Goal: Complete application form: Complete application form

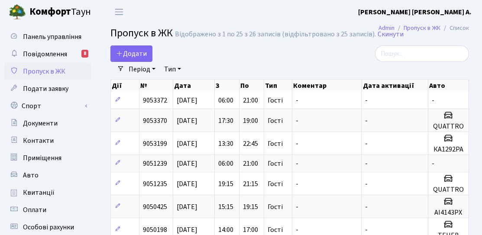
select select "25"
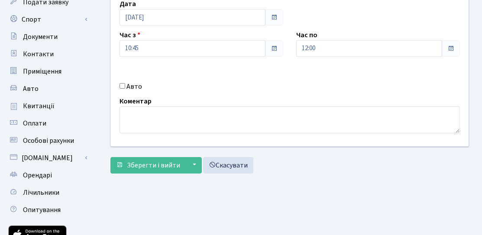
scroll to position [154, 0]
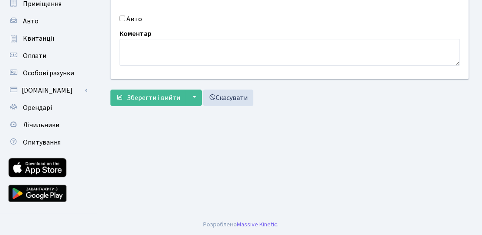
click at [130, 18] on label "Авто" at bounding box center [134, 19] width 16 height 10
click at [125, 18] on input "Авто" at bounding box center [123, 19] width 6 height 6
checkbox input "true"
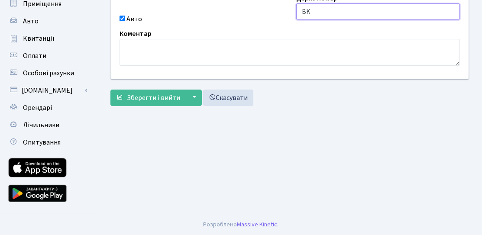
scroll to position [68, 0]
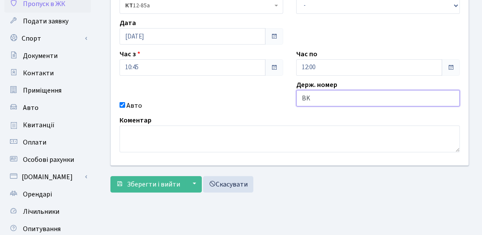
type input "B"
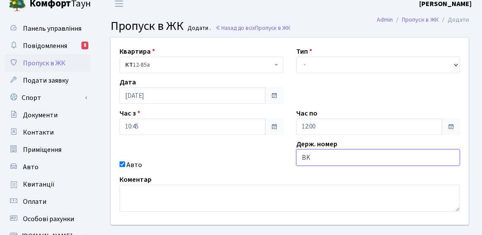
scroll to position [0, 0]
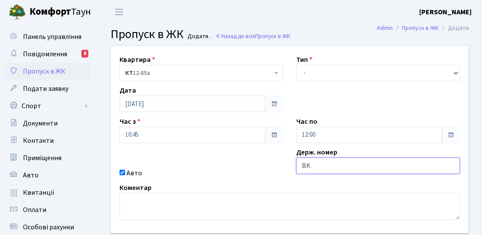
type input "BK"
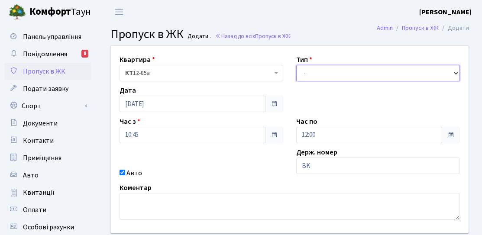
click at [355, 68] on select "- Доставка Таксі Гості Сервіс" at bounding box center [378, 73] width 164 height 16
select select "3"
click at [296, 65] on select "- Доставка Таксі Гості Сервіс" at bounding box center [378, 73] width 164 height 16
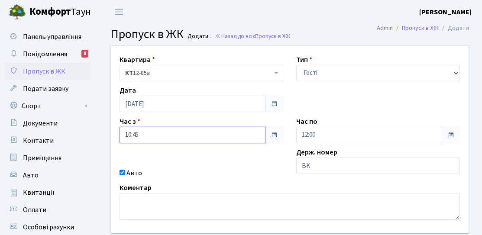
click at [167, 137] on input "10:45" at bounding box center [193, 135] width 146 height 16
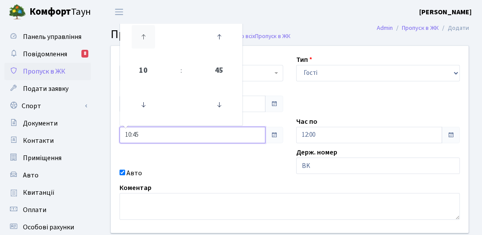
click at [148, 33] on icon at bounding box center [143, 36] width 23 height 23
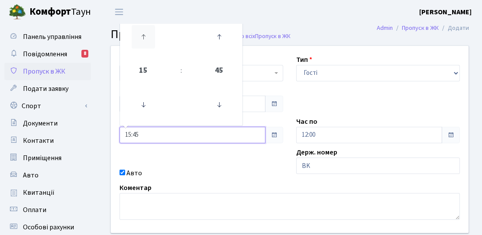
click at [147, 33] on icon at bounding box center [143, 36] width 23 height 23
click at [217, 109] on icon at bounding box center [218, 104] width 23 height 23
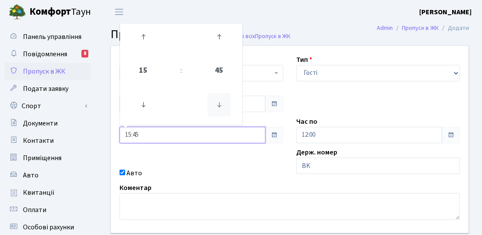
click at [216, 109] on icon at bounding box center [218, 104] width 23 height 23
type input "15:30"
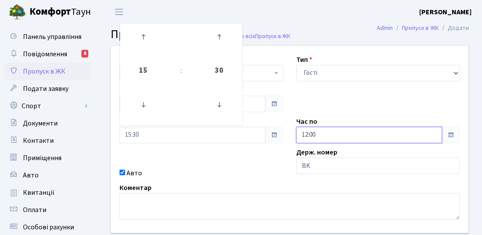
click at [350, 133] on input "12:00" at bounding box center [369, 135] width 146 height 16
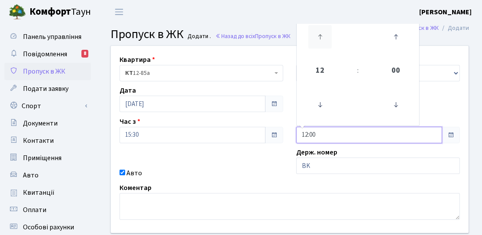
click at [316, 32] on icon at bounding box center [319, 36] width 23 height 23
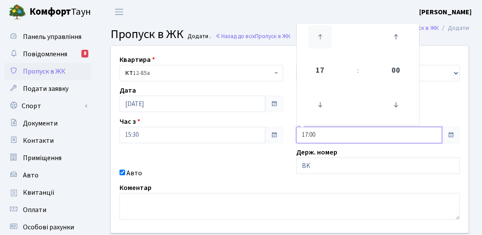
click at [316, 32] on icon at bounding box center [319, 36] width 23 height 23
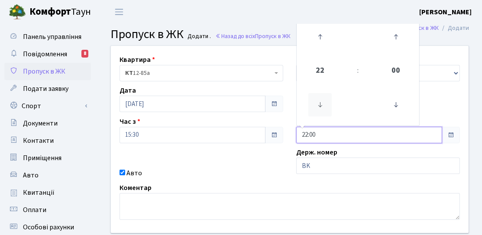
click at [318, 97] on icon at bounding box center [319, 104] width 23 height 23
click at [324, 42] on icon at bounding box center [319, 36] width 23 height 23
type input "21:00"
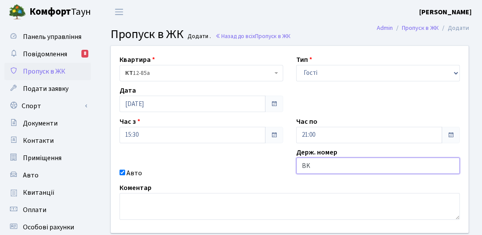
click at [321, 165] on input "BK" at bounding box center [378, 166] width 164 height 16
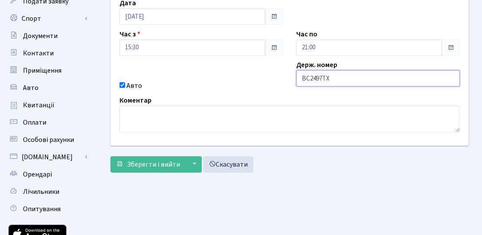
scroll to position [24, 0]
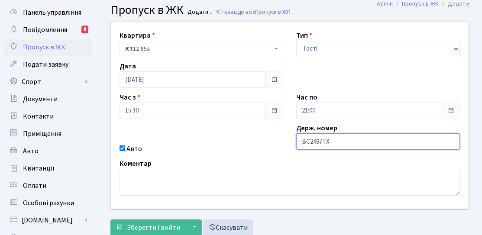
type input "BC2497TX"
click at [338, 63] on div "Квартира <b>КТ</b>&nbsp;&nbsp;&nbsp;&nbsp;12-85а КТ 12-85а Тип - Доставка Таксі…" at bounding box center [289, 115] width 371 height 187
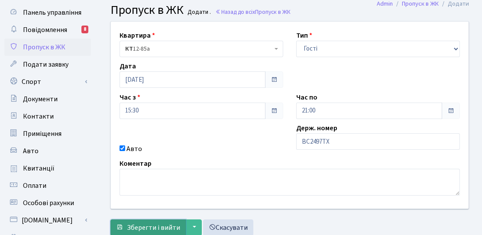
click at [145, 229] on span "Зберегти і вийти" at bounding box center [153, 228] width 53 height 10
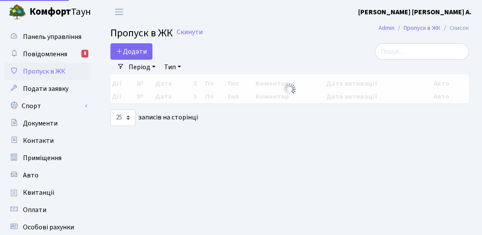
select select "25"
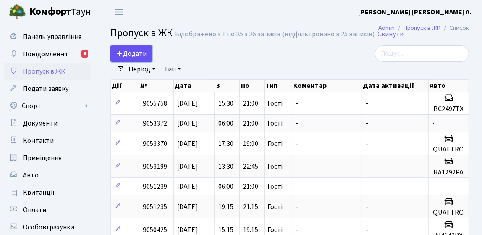
click at [137, 51] on span "Додати" at bounding box center [131, 54] width 31 height 10
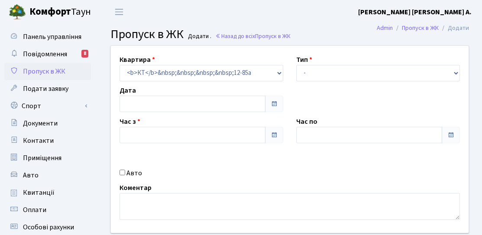
type input "[DATE]"
type input "10:45"
type input "12:00"
click at [338, 62] on div "Тип - Доставка Таксі Гості Сервіс" at bounding box center [378, 68] width 177 height 27
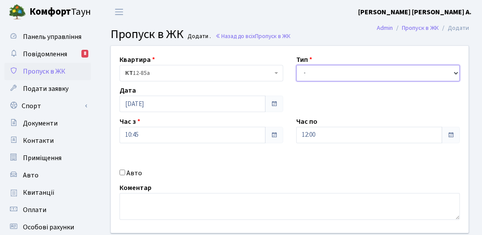
click at [339, 74] on select "- Доставка Таксі Гості Сервіс" at bounding box center [378, 73] width 164 height 16
select select "3"
click at [296, 65] on select "- Доставка Таксі Гості Сервіс" at bounding box center [378, 73] width 164 height 16
click at [130, 171] on label "Авто" at bounding box center [134, 173] width 16 height 10
click at [125, 171] on input "Авто" at bounding box center [123, 173] width 6 height 6
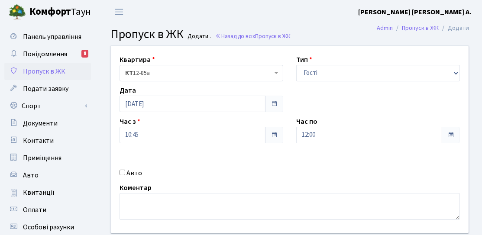
checkbox input "true"
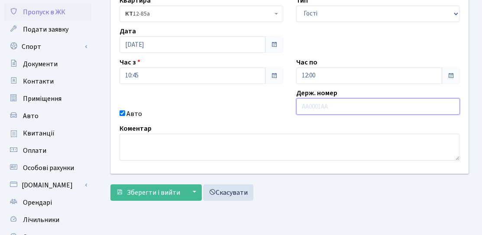
scroll to position [87, 0]
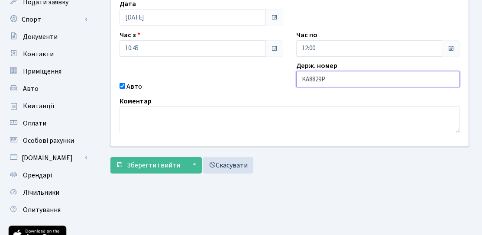
type input "KA8829PK"
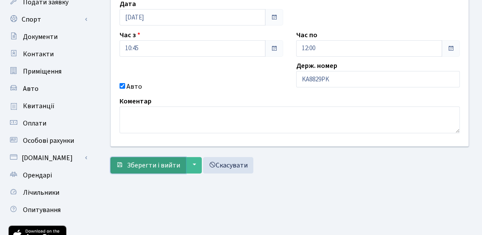
click at [141, 164] on span "Зберегти і вийти" at bounding box center [153, 166] width 53 height 10
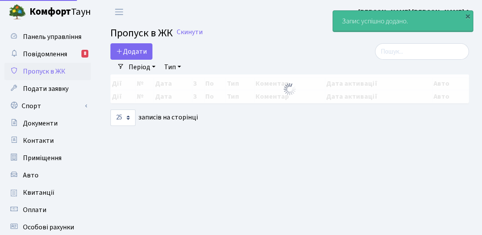
select select "25"
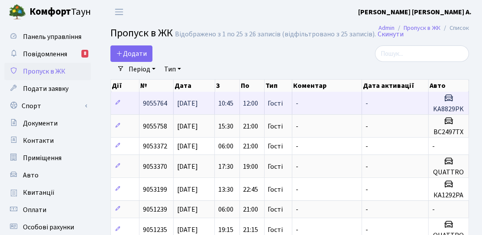
click at [257, 103] on span "12:00" at bounding box center [250, 104] width 15 height 10
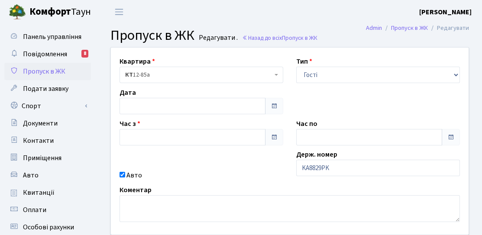
type input "[DATE]"
type input "10:45"
type input "12:00"
checkbox input "true"
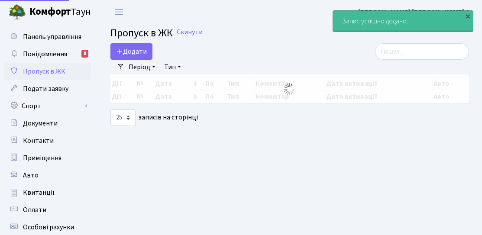
select select "25"
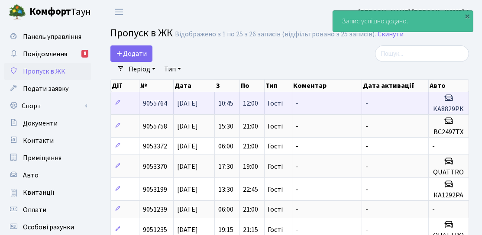
click at [246, 107] on span "12:00" at bounding box center [250, 104] width 15 height 10
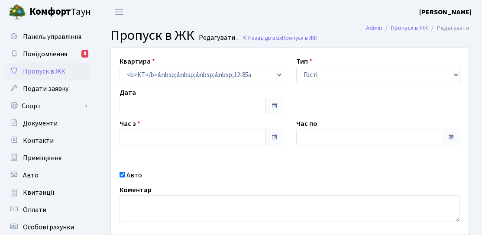
type input "[DATE]"
type input "10:45"
type input "12:00"
checkbox input "true"
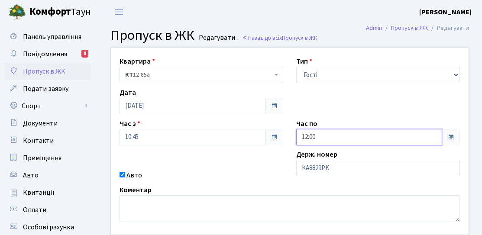
click at [317, 138] on input "12:00" at bounding box center [369, 137] width 146 height 16
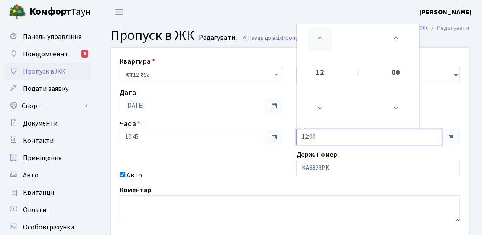
click at [324, 46] on icon at bounding box center [319, 38] width 23 height 23
type input "14:00"
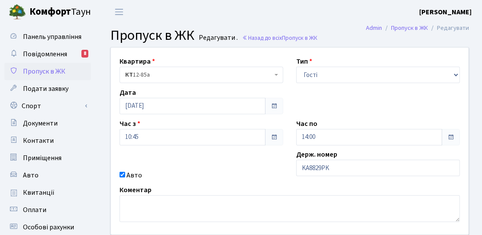
click at [235, 182] on div "Квартира <b>КТ</b>&nbsp;&nbsp;&nbsp;&nbsp;12-85а КТ 12-85а Тип - Доставка Таксі…" at bounding box center [289, 141] width 371 height 187
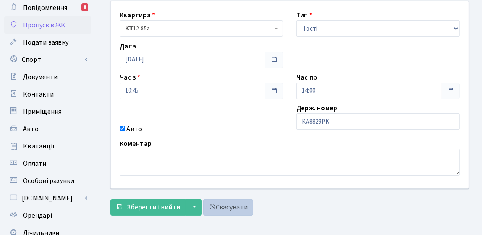
scroll to position [87, 0]
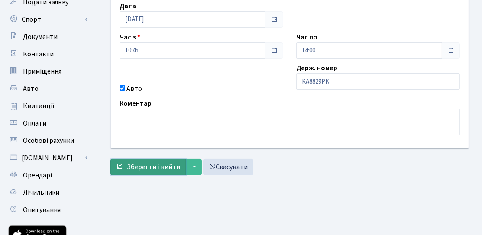
click at [160, 165] on span "Зберегти і вийти" at bounding box center [153, 167] width 53 height 10
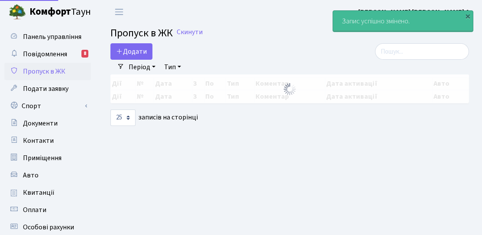
select select "25"
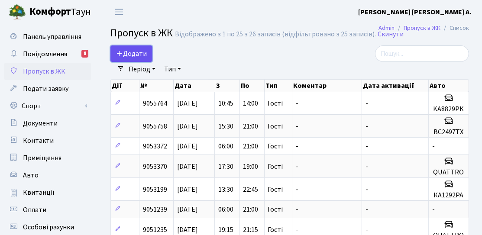
click at [116, 55] on icon at bounding box center [119, 53] width 7 height 7
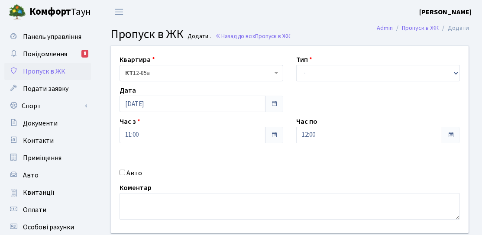
click at [123, 175] on input "Авто" at bounding box center [123, 173] width 6 height 6
checkbox input "true"
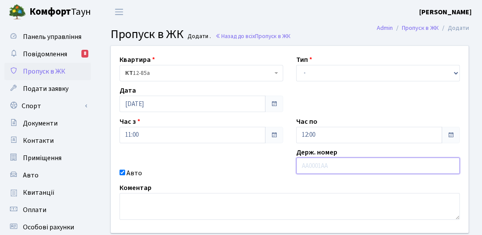
paste input "КА4486МО"
type input "КА4486МО"
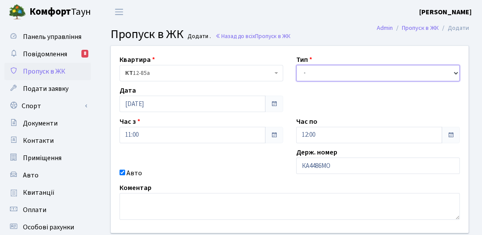
click at [383, 69] on select "- Доставка Таксі Гості Сервіс" at bounding box center [378, 73] width 164 height 16
select select "3"
click at [296, 65] on select "- Доставка Таксі Гості Сервіс" at bounding box center [378, 73] width 164 height 16
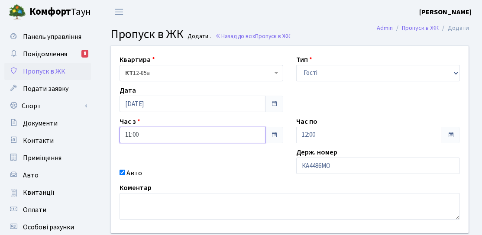
click at [174, 143] on input "11:00" at bounding box center [193, 135] width 146 height 16
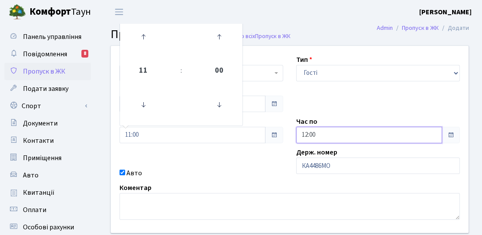
click at [363, 137] on input "12:00" at bounding box center [369, 135] width 146 height 16
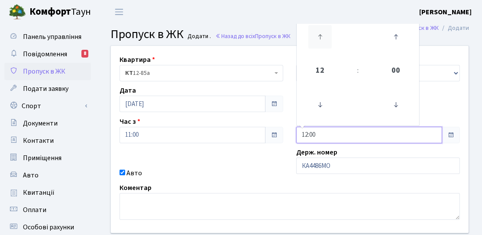
click at [319, 42] on icon at bounding box center [319, 36] width 23 height 23
click at [320, 42] on icon at bounding box center [319, 36] width 23 height 23
type input "14:00"
click at [256, 166] on div "Квартира <b>КТ</b>&nbsp;&nbsp;&nbsp;&nbsp;12-85а КТ 12-85а Тип - Доставка Таксі…" at bounding box center [289, 139] width 371 height 187
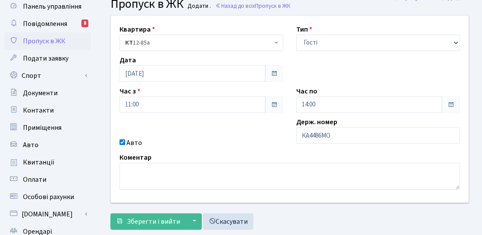
scroll to position [43, 0]
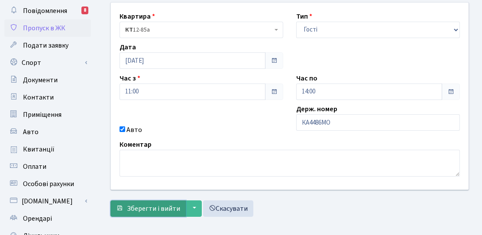
click at [158, 210] on span "Зберегти і вийти" at bounding box center [153, 209] width 53 height 10
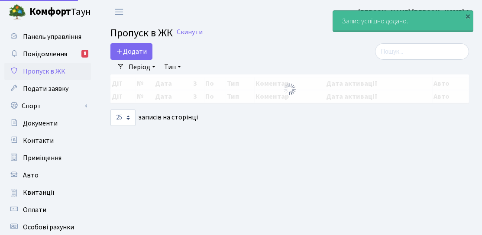
select select "25"
